Goal: Task Accomplishment & Management: Manage account settings

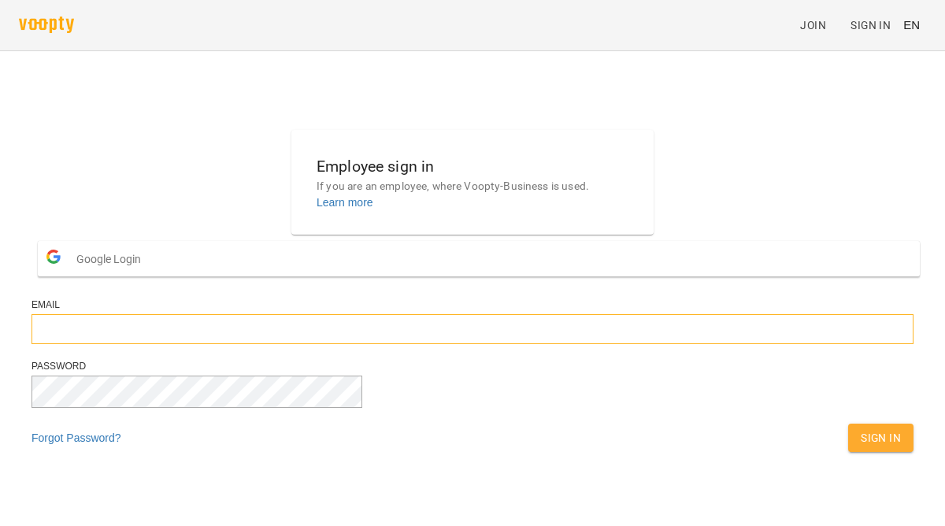
type input "**********"
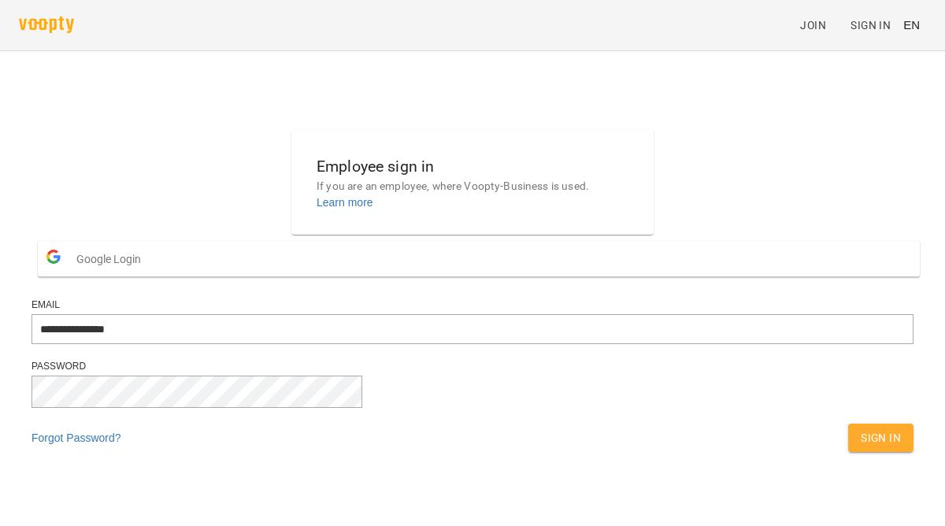
click at [848, 452] on button "Sign In" at bounding box center [880, 437] width 65 height 28
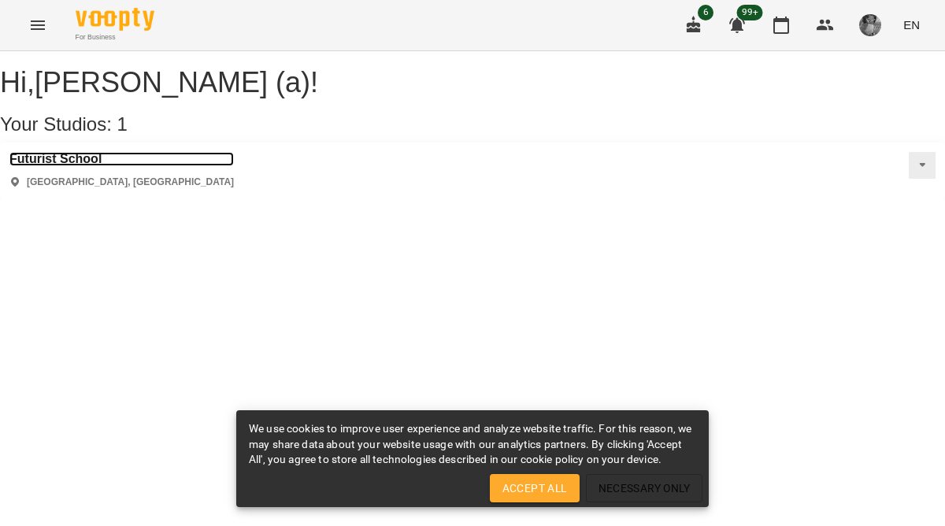
click at [89, 166] on h3 "Futurist School" at bounding box center [121, 159] width 224 height 14
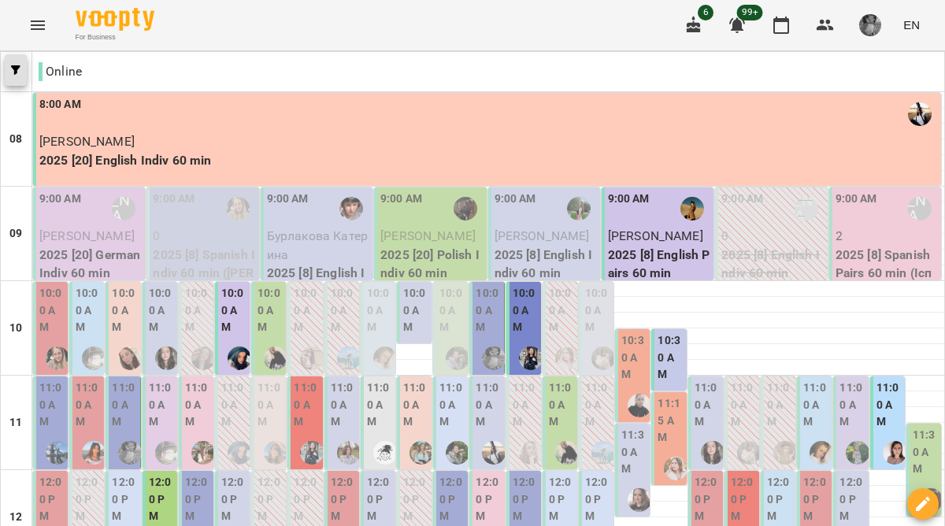
click at [16, 71] on icon "button" at bounding box center [15, 69] width 9 height 9
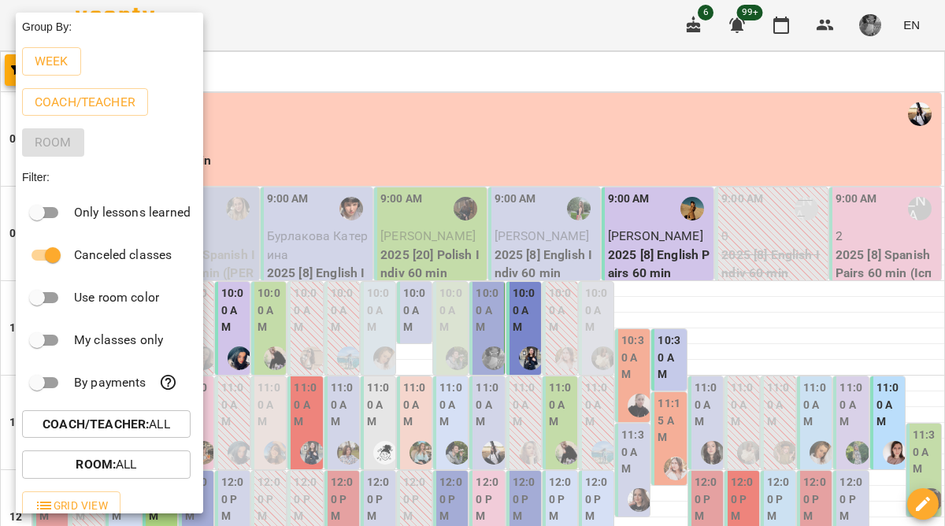
click at [154, 424] on p "Coach/Teacher : All" at bounding box center [107, 424] width 128 height 19
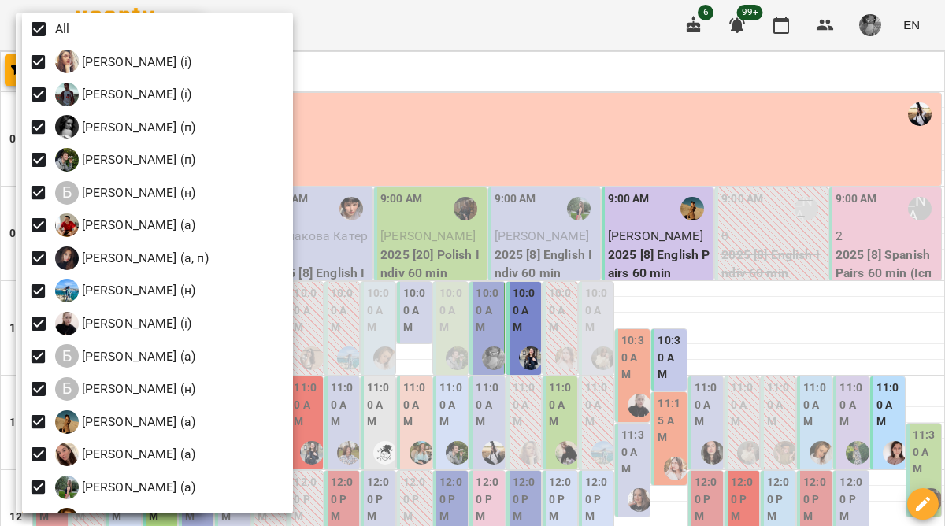
click at [26, 15] on div "All" at bounding box center [157, 29] width 271 height 33
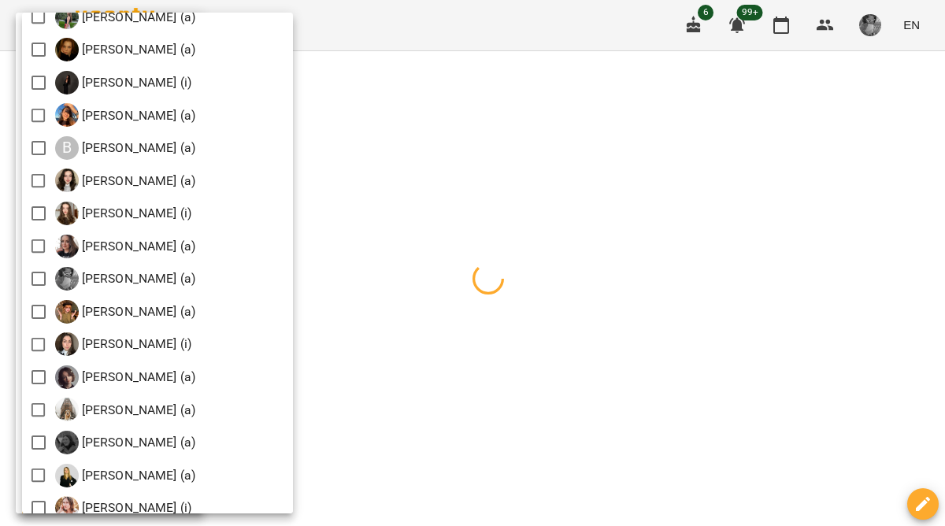
scroll to position [479, 0]
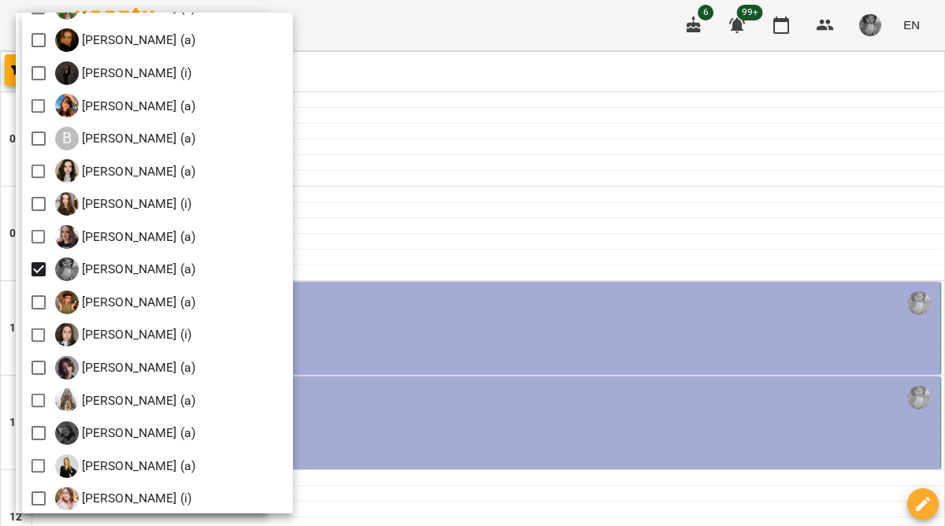
click at [446, 105] on div at bounding box center [472, 263] width 945 height 526
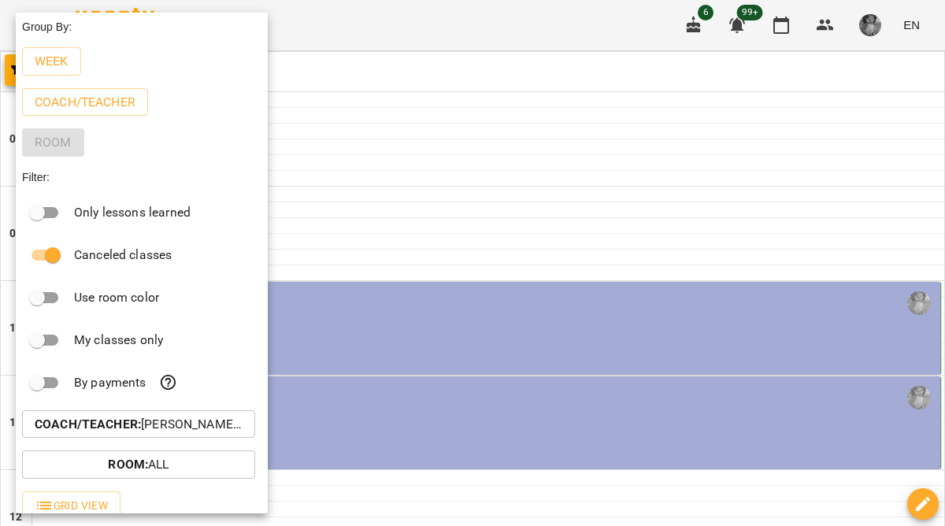
click at [478, 55] on div at bounding box center [472, 263] width 945 height 526
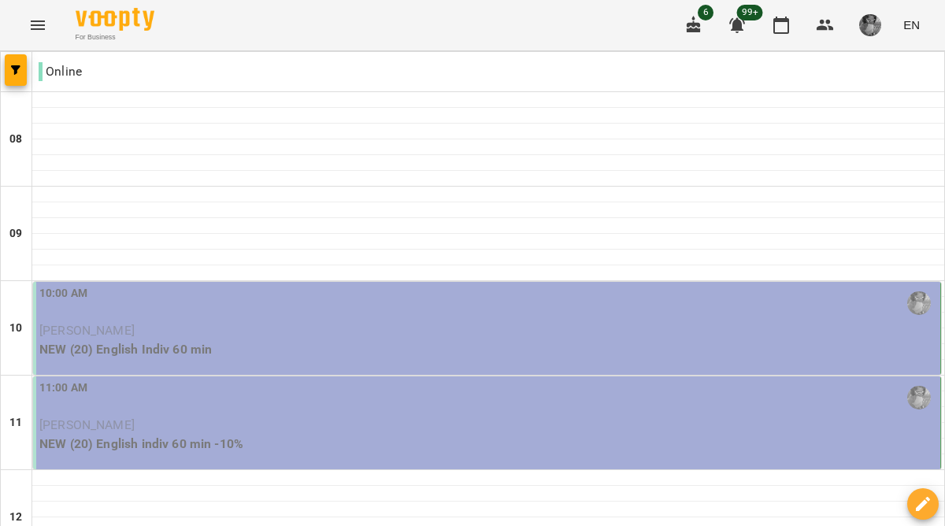
scroll to position [0, 0]
type input "**********"
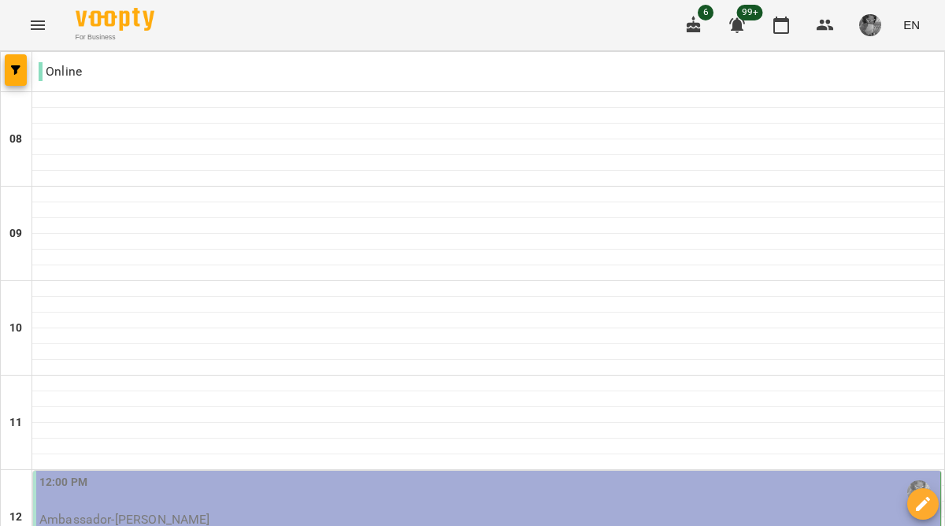
type input "**********"
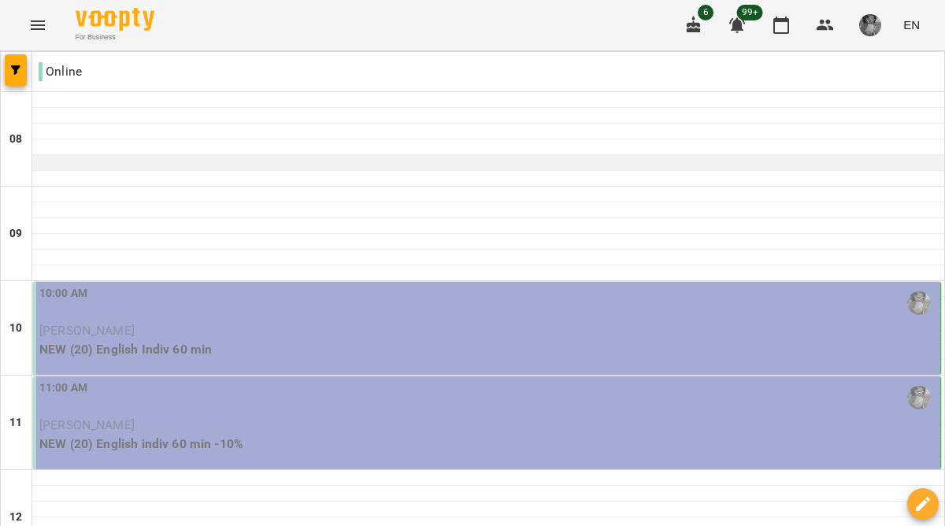
scroll to position [63, 0]
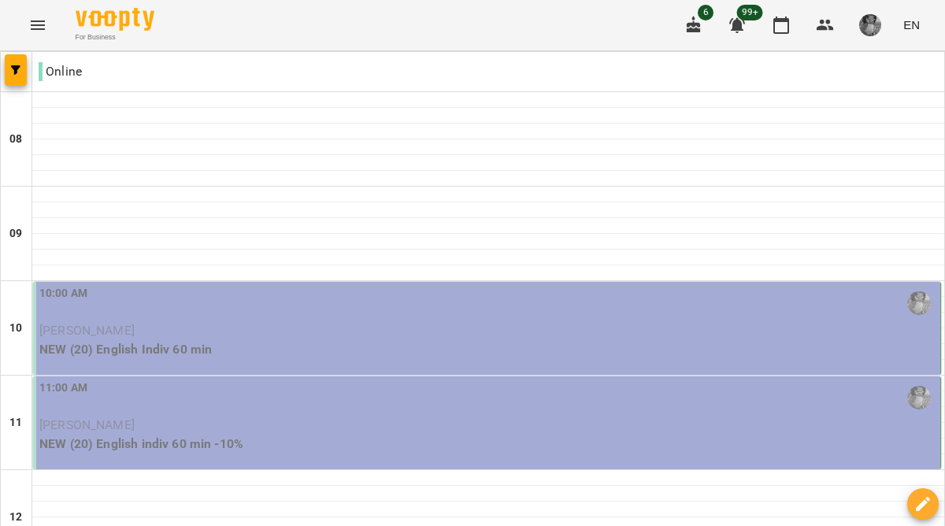
click at [510, 321] on p "[PERSON_NAME]" at bounding box center [487, 330] width 897 height 19
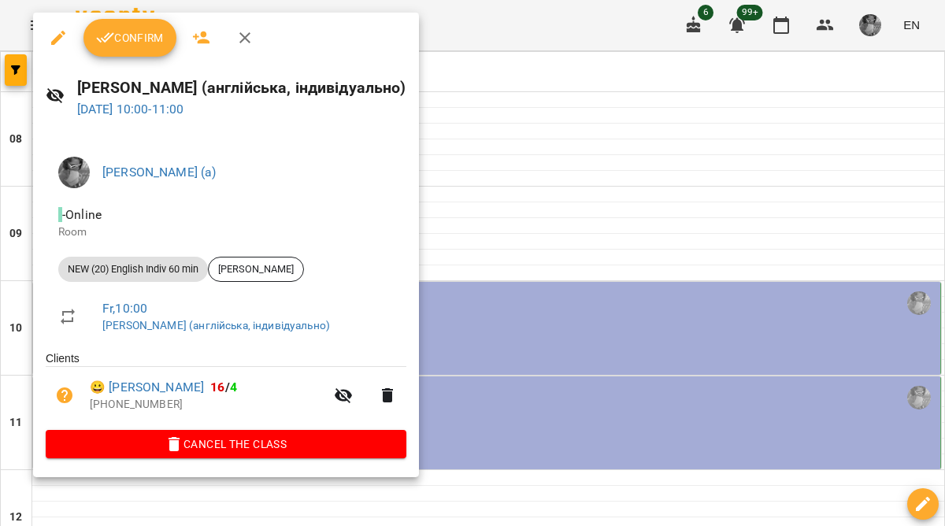
click at [160, 28] on span "Confirm" at bounding box center [130, 37] width 68 height 19
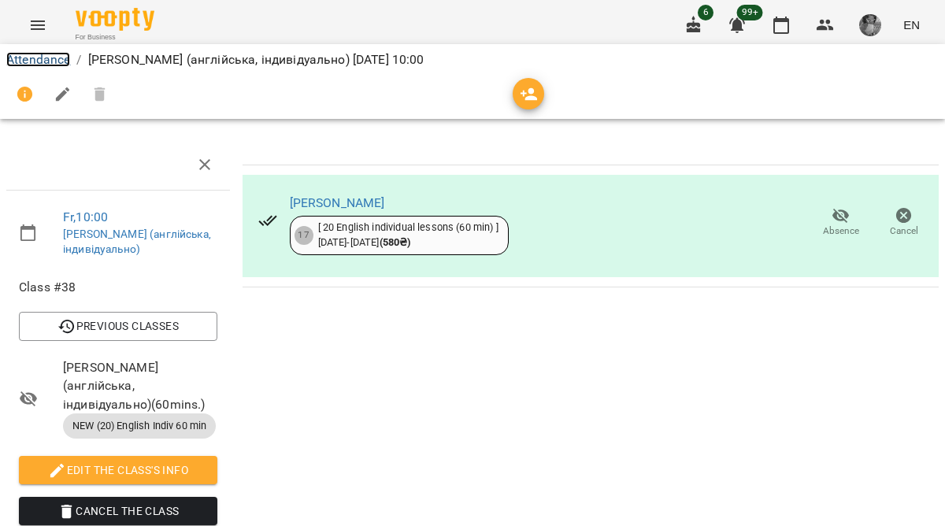
click at [43, 64] on link "Attendance" at bounding box center [38, 59] width 64 height 15
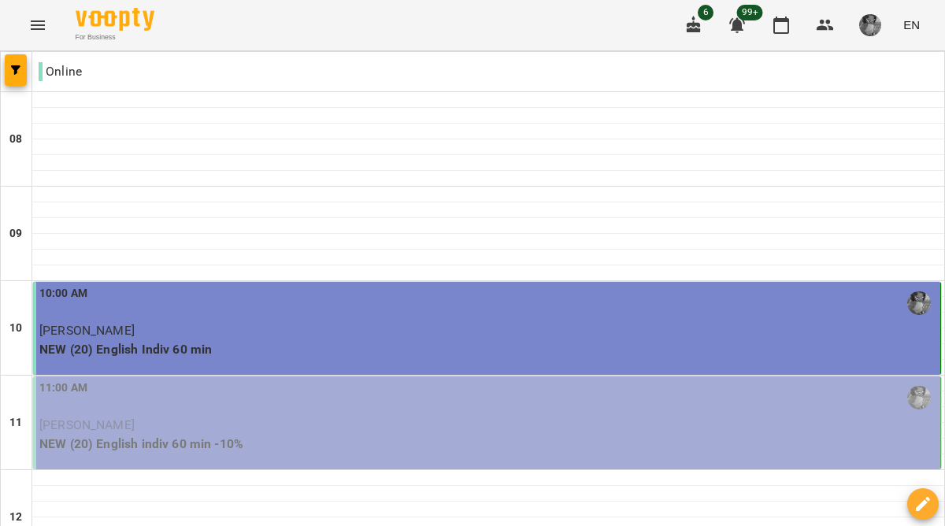
scroll to position [315, 0]
